Goal: Task Accomplishment & Management: Manage account settings

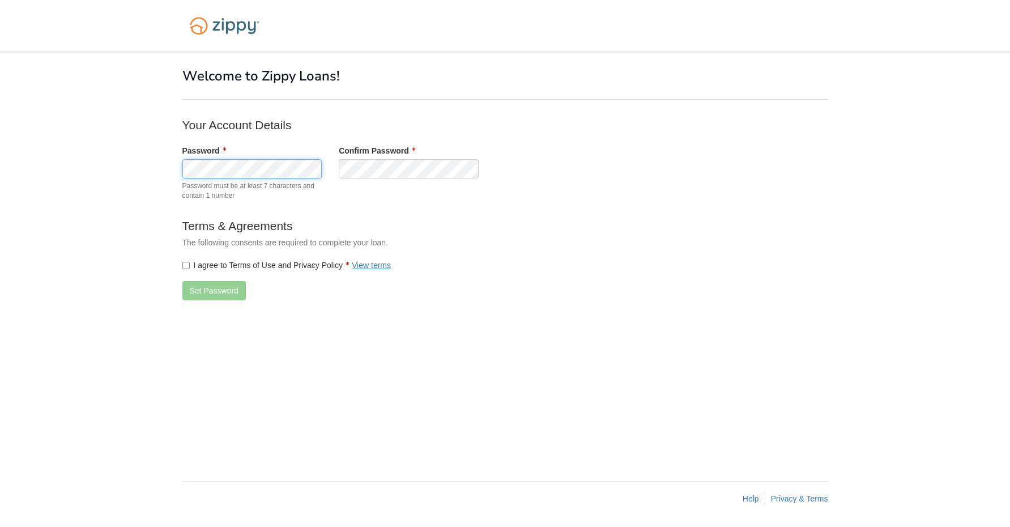
click at [56, 181] on body "× × Welcome to Zippy Loans! Your Account Details Password" at bounding box center [505, 263] width 1010 height 527
click at [333, 178] on div "Password Password must be at least 7 characters and contain 1 number Confirm Pa…" at bounding box center [409, 175] width 470 height 61
click at [217, 293] on button "Set Password" at bounding box center [213, 290] width 63 height 19
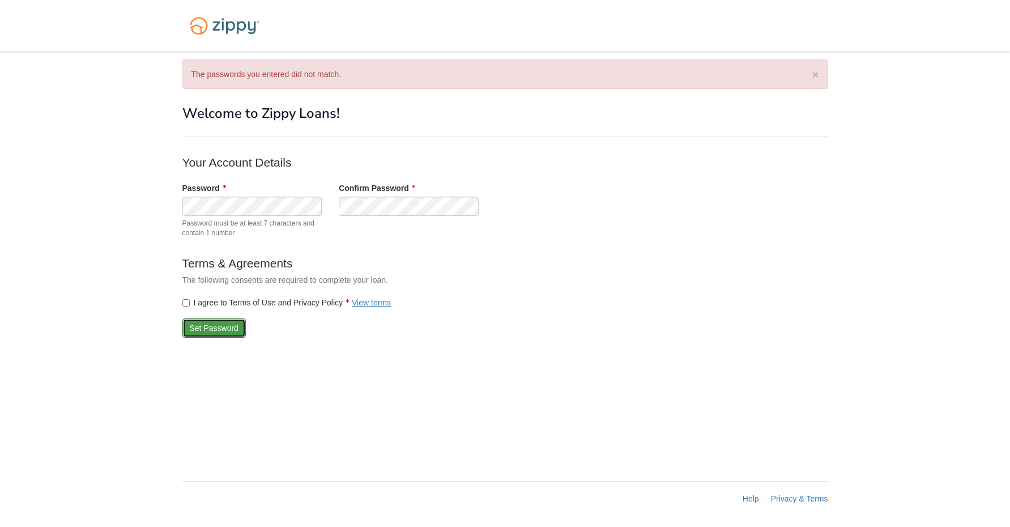
click at [208, 324] on button "Set Password" at bounding box center [213, 327] width 63 height 19
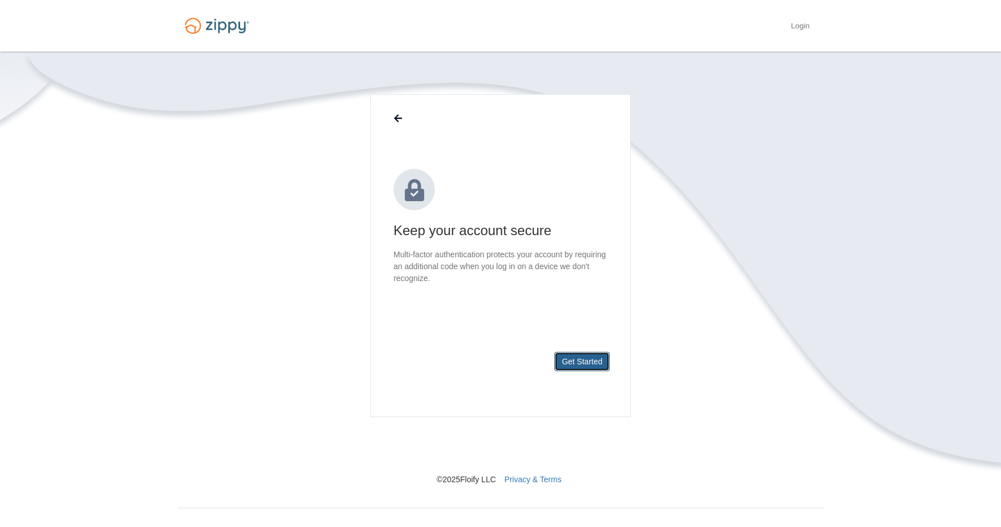
click at [589, 365] on button "Get Started" at bounding box center [581, 361] width 55 height 19
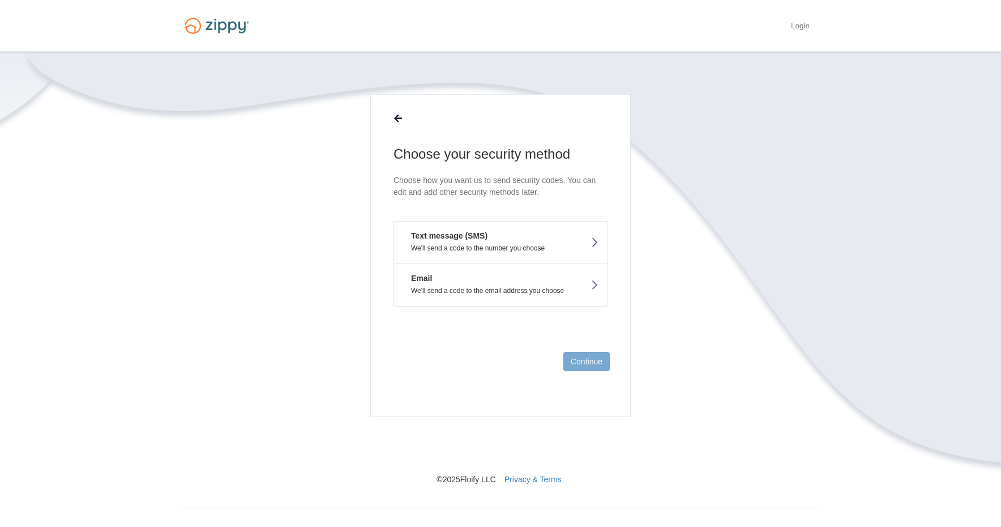
click at [539, 247] on p "We'll send a code to the number you choose" at bounding box center [501, 248] width 196 height 8
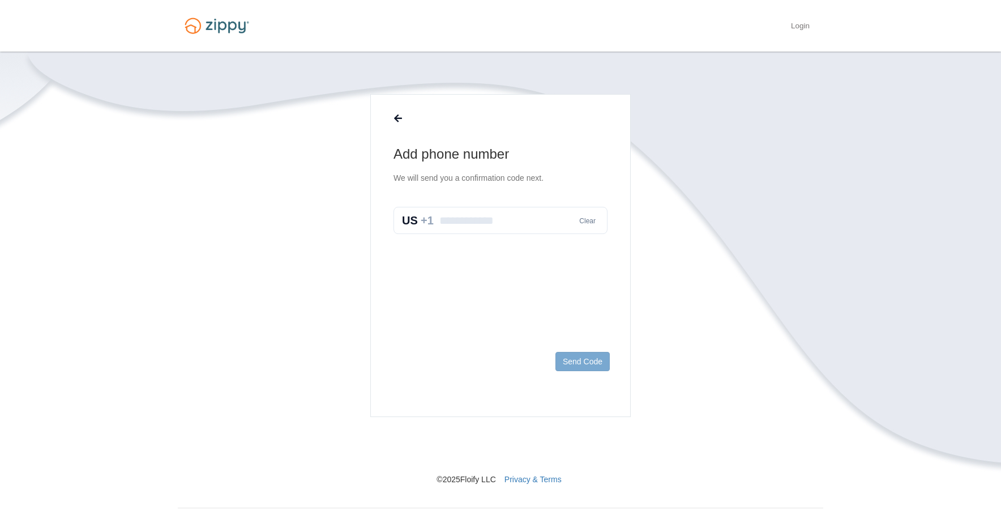
click at [527, 224] on input "text" at bounding box center [501, 220] width 214 height 27
type input "**********"
click at [580, 360] on button "Send Code" at bounding box center [582, 361] width 54 height 19
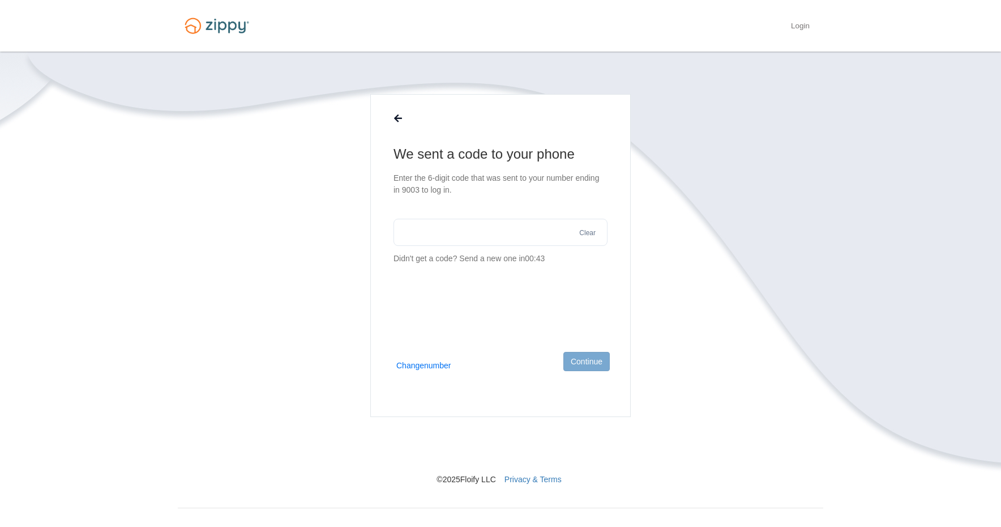
click at [455, 241] on input "text" at bounding box center [501, 232] width 214 height 27
type input "******"
click at [579, 365] on button "Continue" at bounding box center [586, 361] width 46 height 19
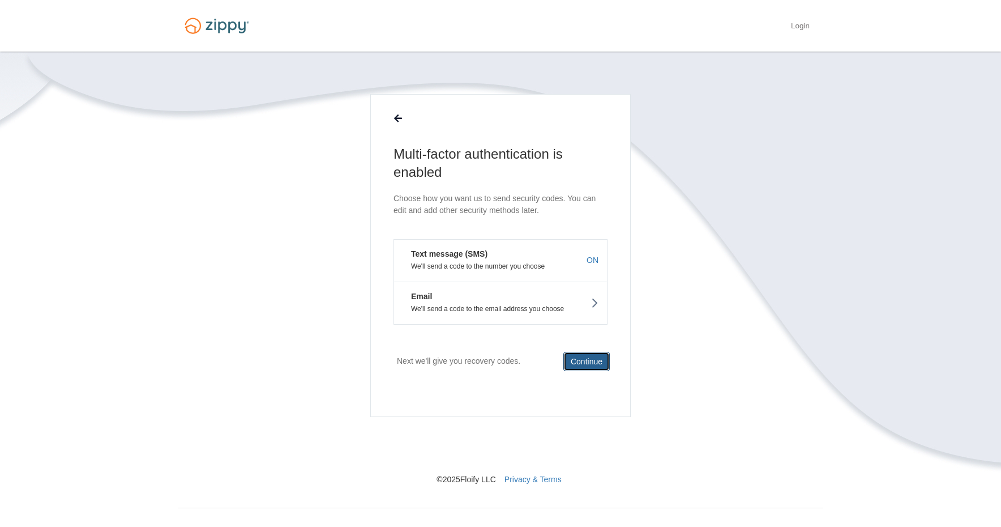
click at [579, 365] on button "Continue" at bounding box center [586, 361] width 46 height 19
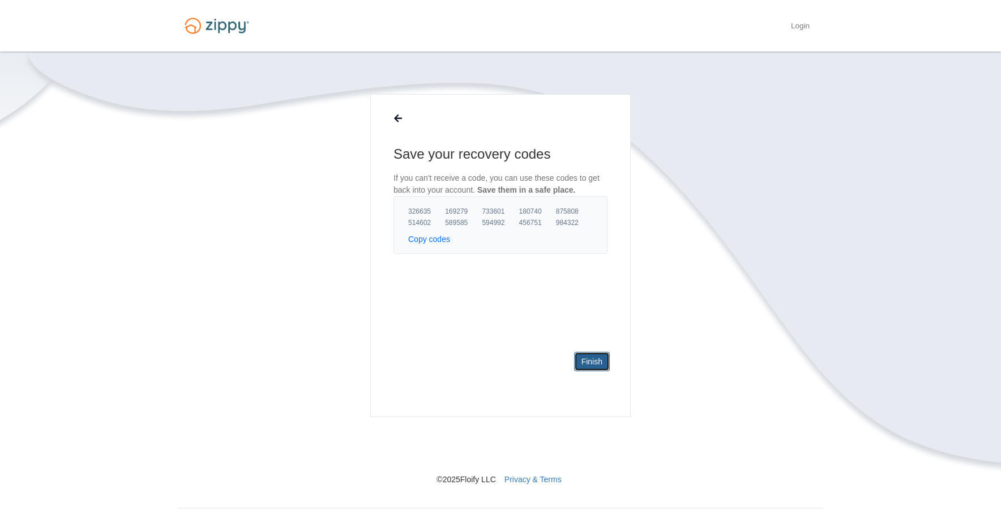
click at [593, 360] on link "Finish" at bounding box center [592, 361] width 36 height 19
